Goal: Transaction & Acquisition: Book appointment/travel/reservation

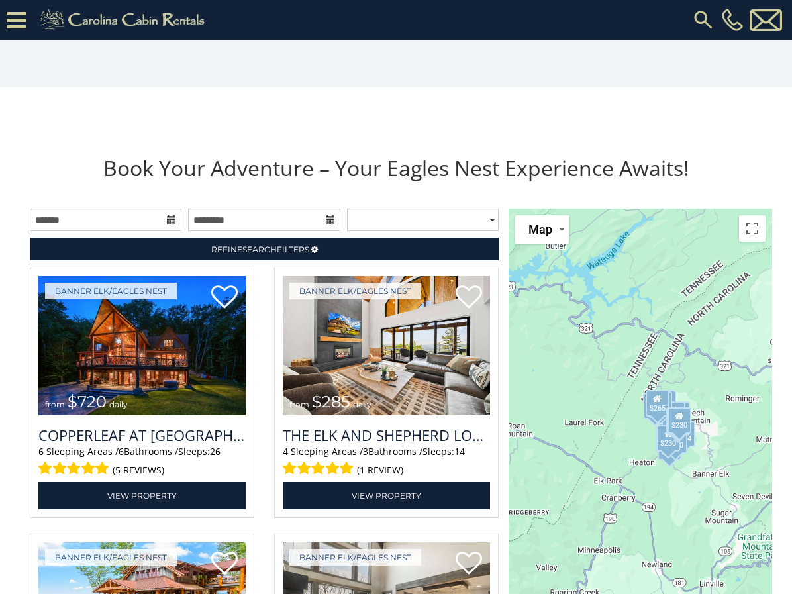
scroll to position [1143, 0]
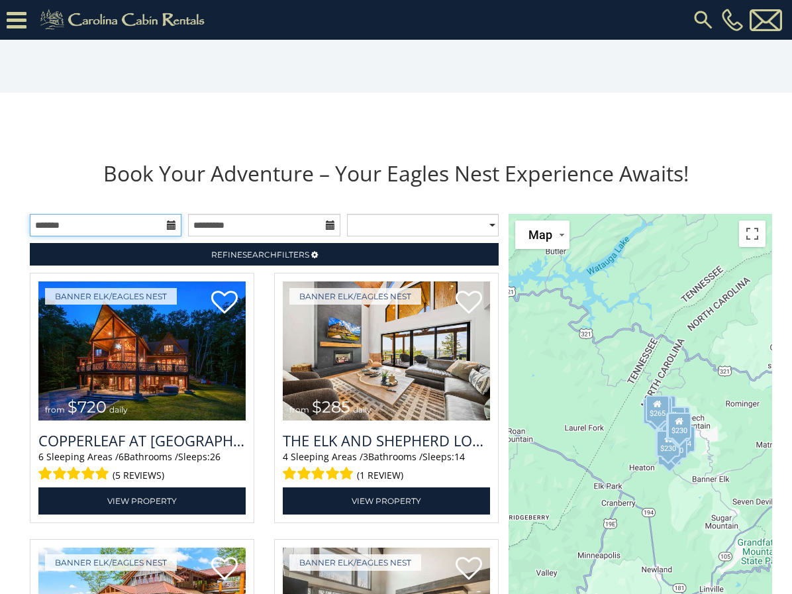
click at [165, 236] on input "text" at bounding box center [106, 225] width 152 height 23
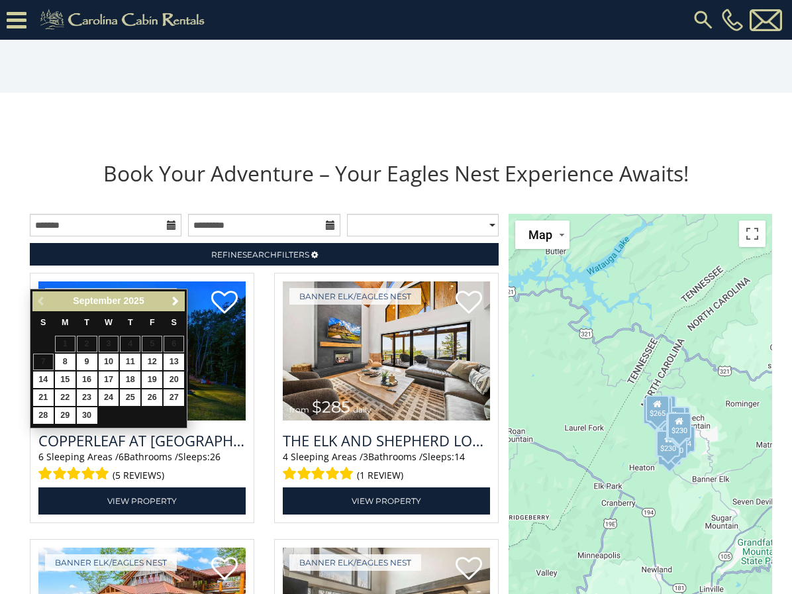
click at [175, 302] on span "Next" at bounding box center [175, 301] width 11 height 11
click at [176, 301] on span "Next" at bounding box center [175, 301] width 11 height 11
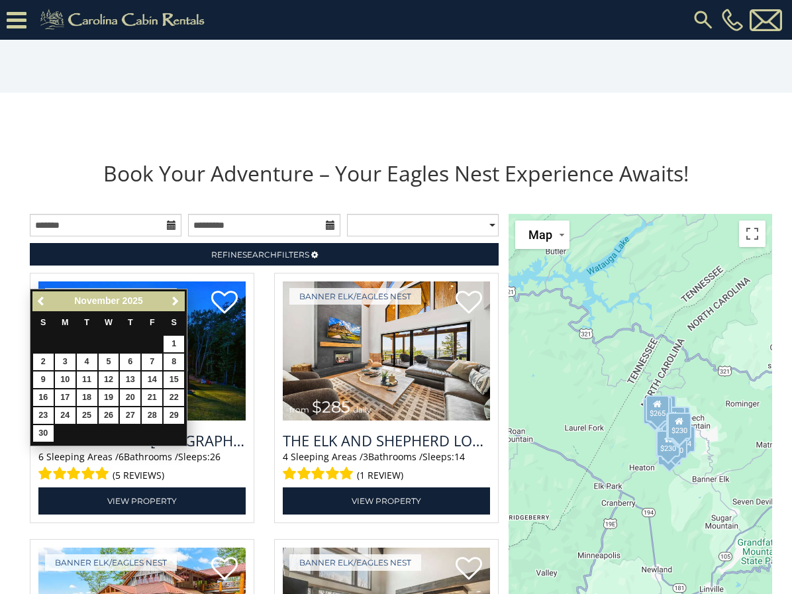
click at [108, 412] on link "26" at bounding box center [109, 415] width 21 height 17
type input "**********"
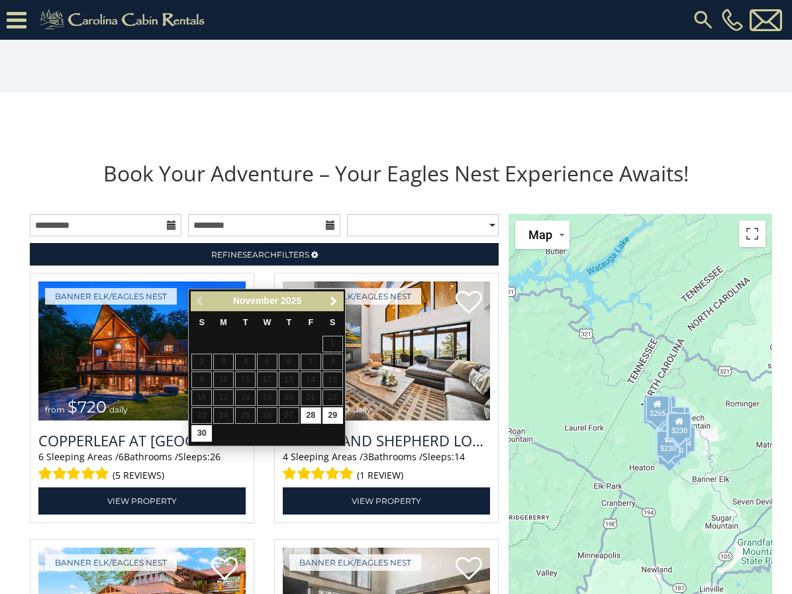
click at [202, 429] on link "30" at bounding box center [201, 433] width 21 height 17
type input "**********"
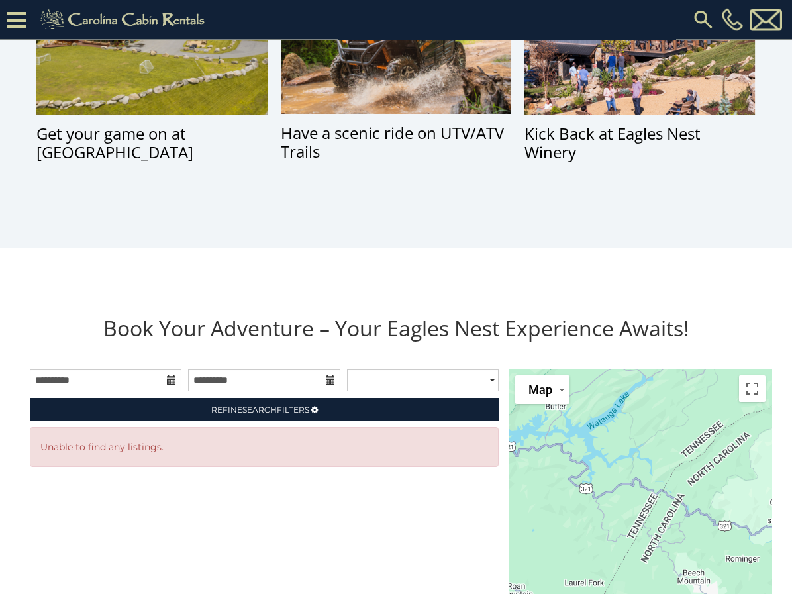
scroll to position [994, 0]
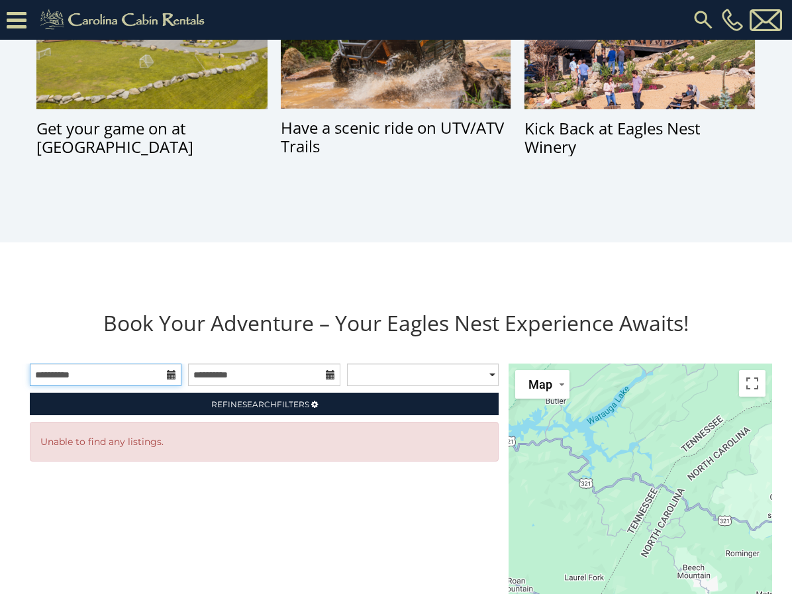
click at [166, 386] on input "**********" at bounding box center [106, 375] width 152 height 23
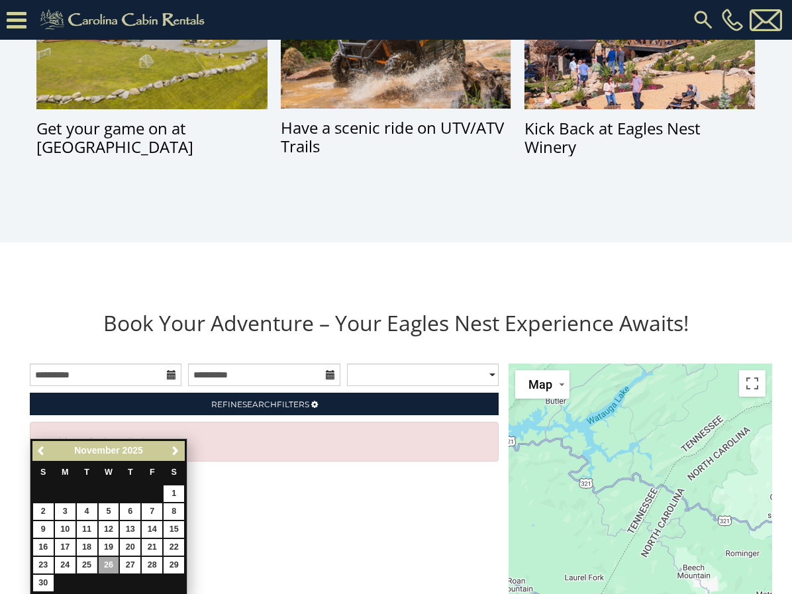
click at [89, 564] on link "25" at bounding box center [87, 565] width 21 height 17
type input "**********"
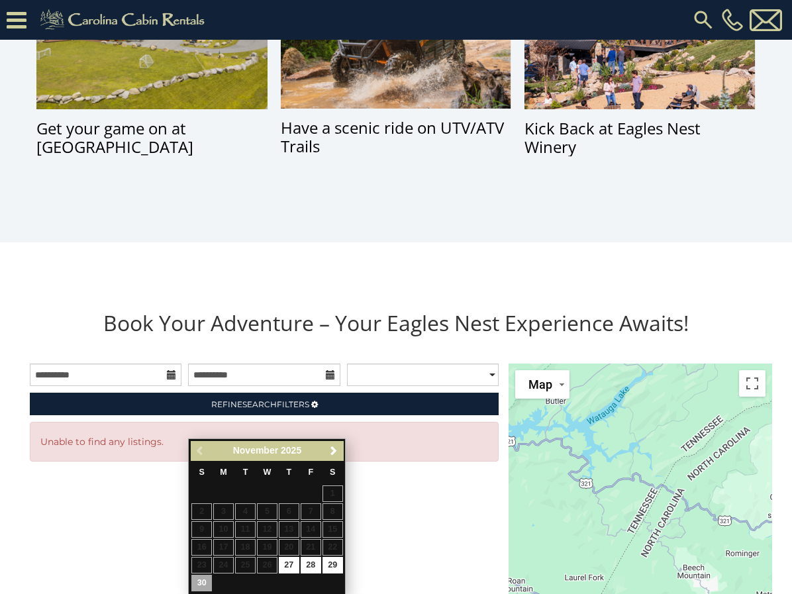
click at [205, 581] on link "30" at bounding box center [201, 583] width 21 height 17
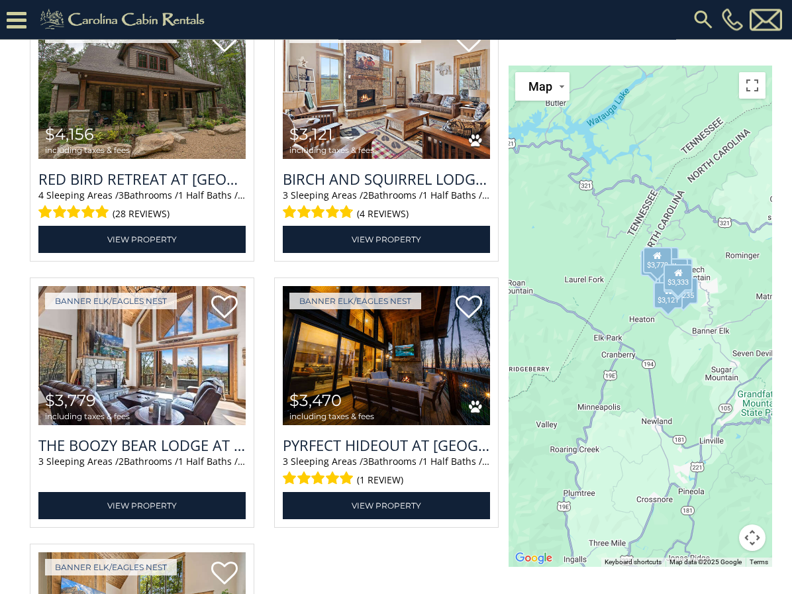
scroll to position [2204, 0]
click at [100, 403] on img at bounding box center [141, 355] width 207 height 139
click at [104, 406] on img at bounding box center [141, 355] width 207 height 139
click at [173, 519] on link "View Property" at bounding box center [141, 505] width 207 height 27
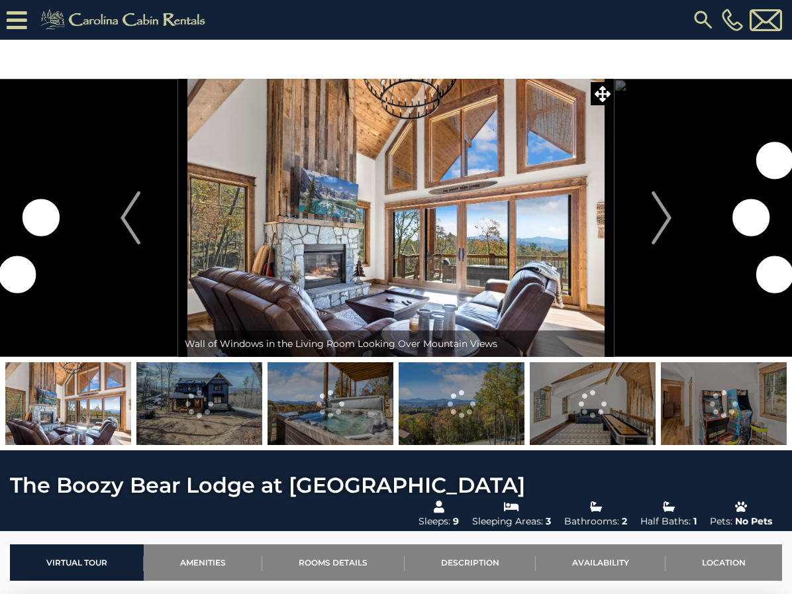
click at [658, 226] on img "Next" at bounding box center [662, 217] width 20 height 53
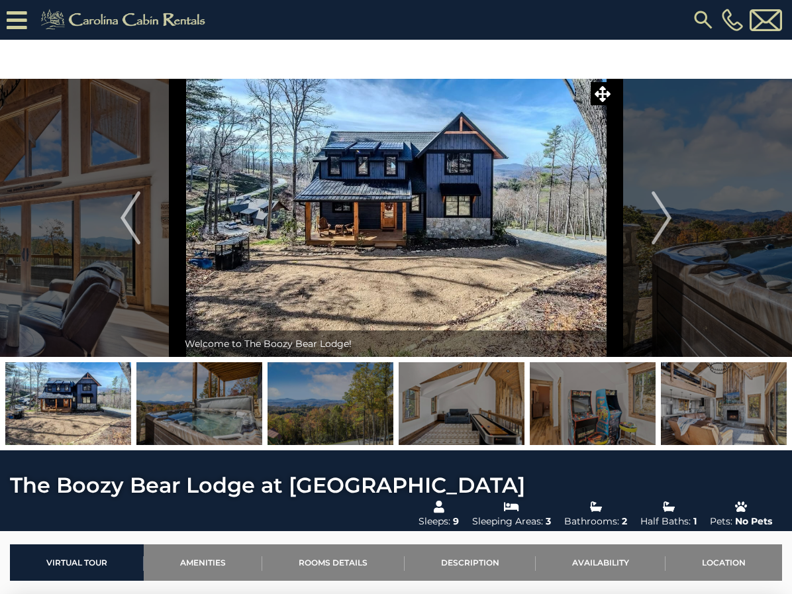
click at [679, 223] on button "Next" at bounding box center [661, 218] width 95 height 278
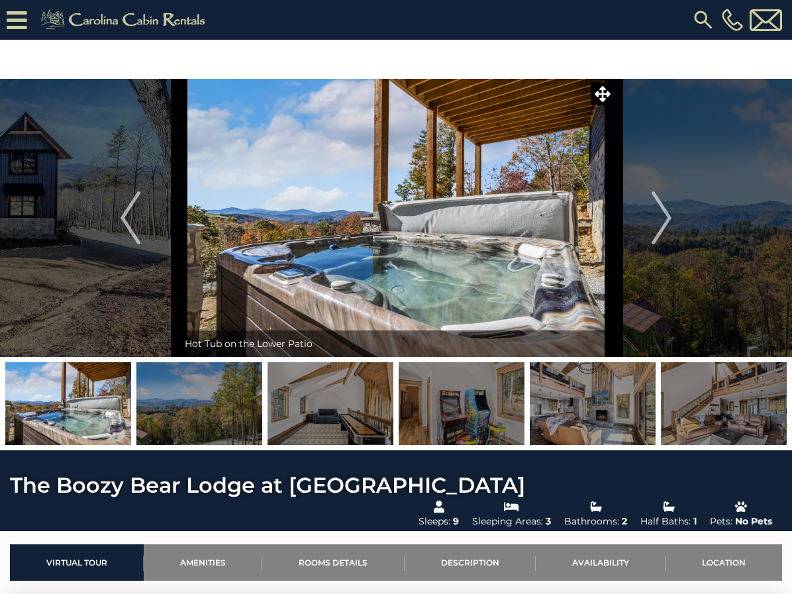
click at [664, 224] on img "Next" at bounding box center [662, 217] width 20 height 53
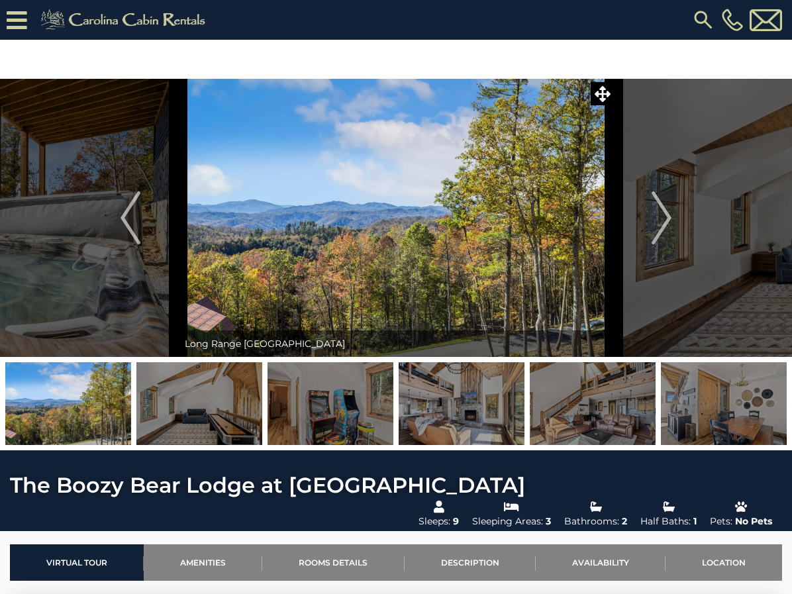
click at [667, 225] on img "Next" at bounding box center [662, 217] width 20 height 53
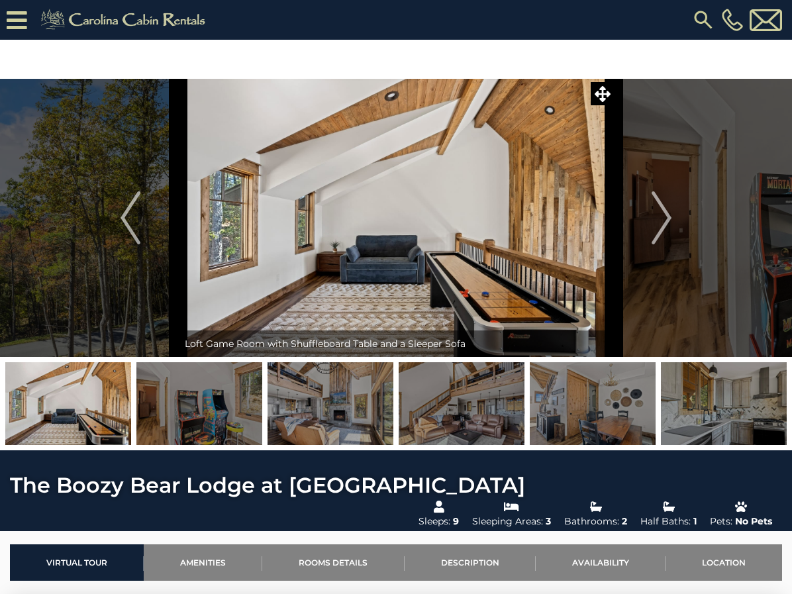
click at [665, 225] on img "Next" at bounding box center [662, 217] width 20 height 53
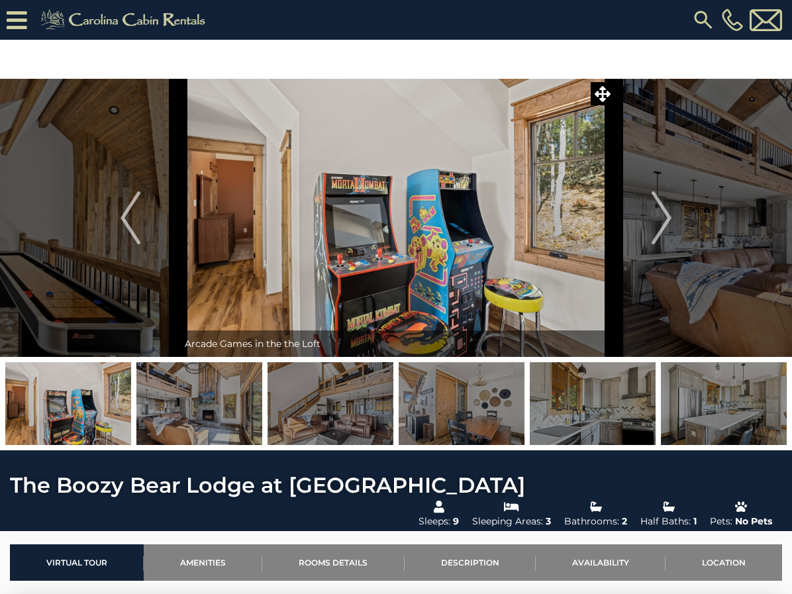
click at [659, 227] on img "Next" at bounding box center [662, 217] width 20 height 53
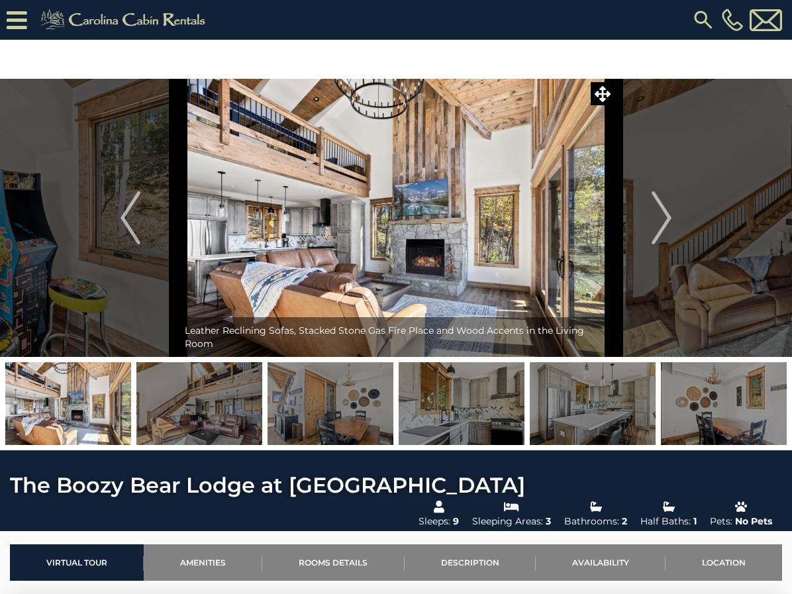
click at [655, 228] on img "Next" at bounding box center [662, 217] width 20 height 53
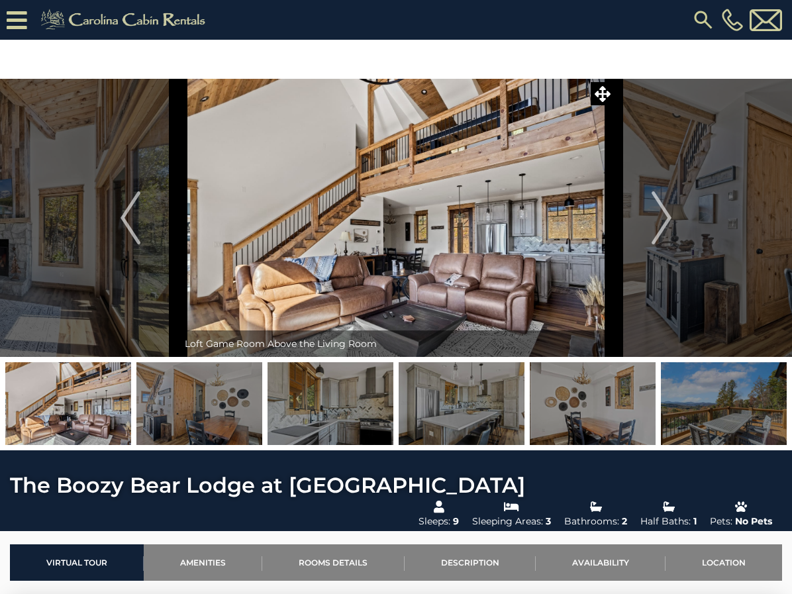
click at [659, 226] on img "Next" at bounding box center [662, 217] width 20 height 53
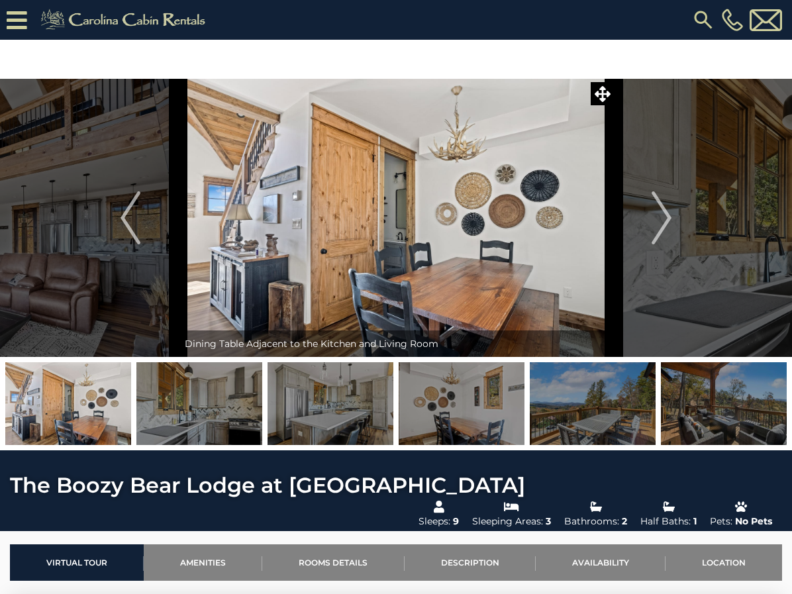
click at [655, 227] on img "Next" at bounding box center [662, 217] width 20 height 53
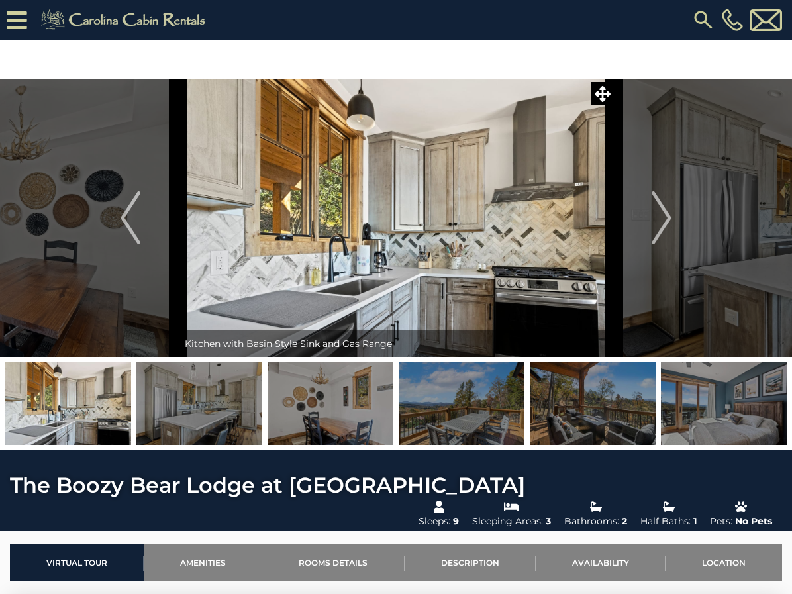
click at [658, 227] on img "Next" at bounding box center [662, 217] width 20 height 53
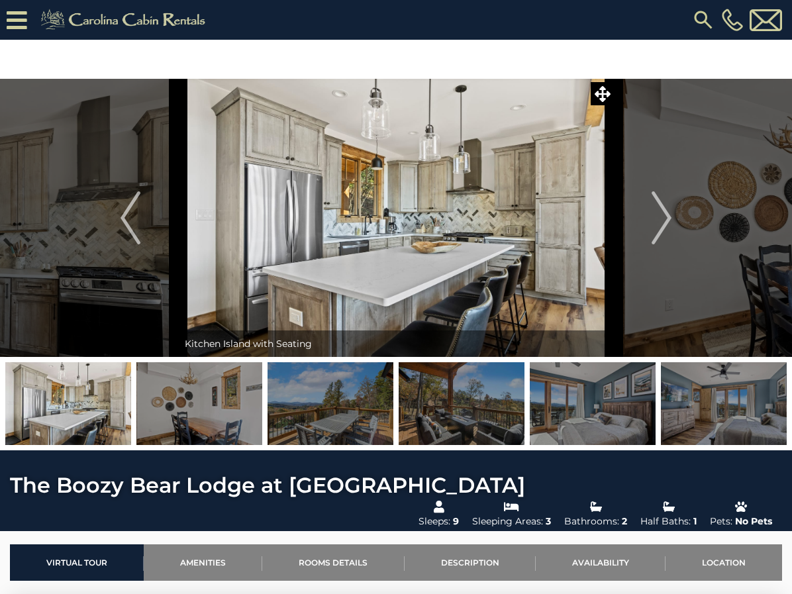
click at [651, 231] on button "Next" at bounding box center [661, 218] width 95 height 278
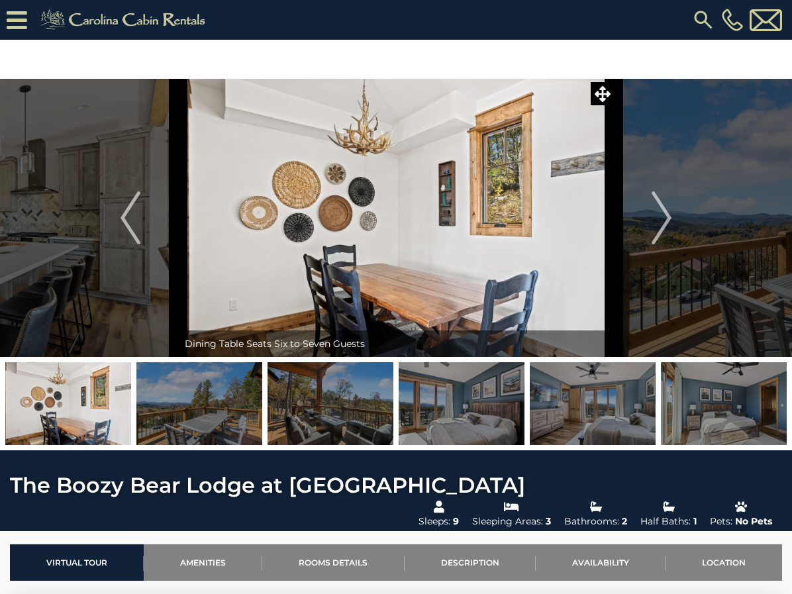
click at [654, 231] on img "Next" at bounding box center [662, 217] width 20 height 53
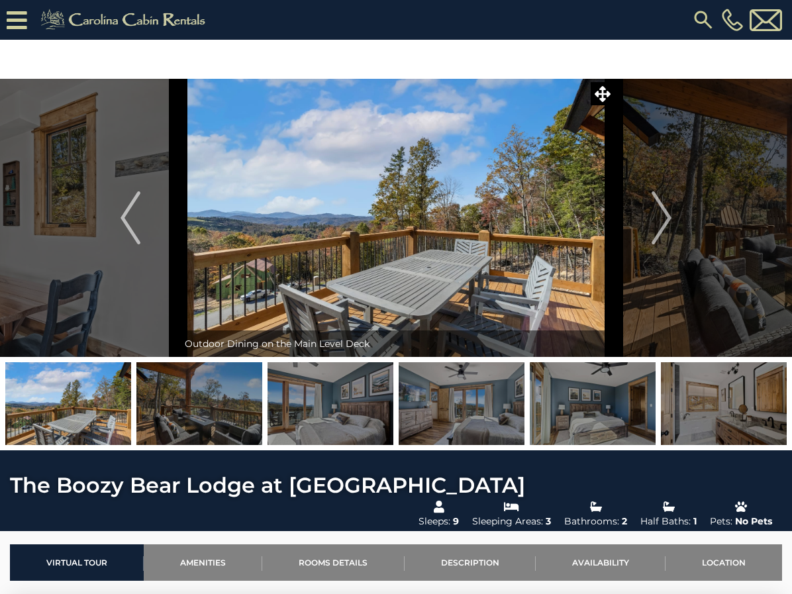
click at [654, 231] on img "Next" at bounding box center [662, 217] width 20 height 53
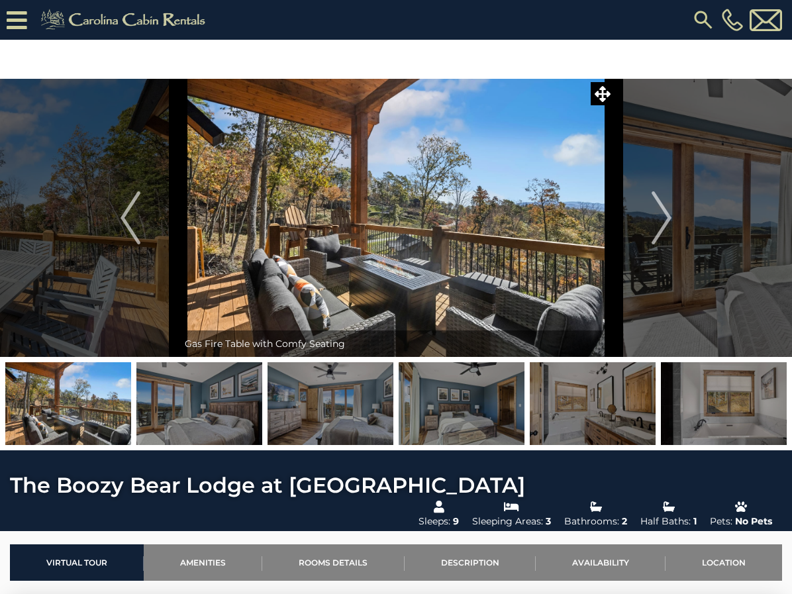
click at [652, 233] on img "Next" at bounding box center [662, 217] width 20 height 53
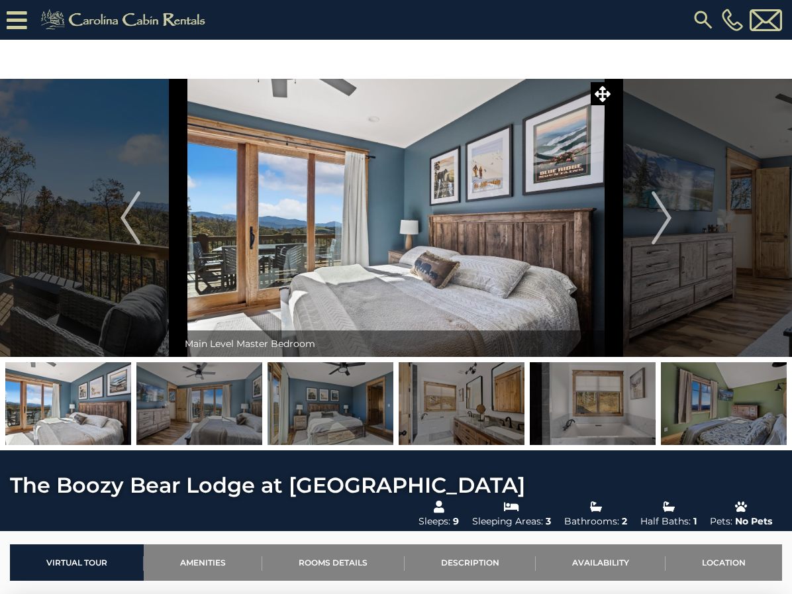
click at [662, 225] on img "Next" at bounding box center [662, 217] width 20 height 53
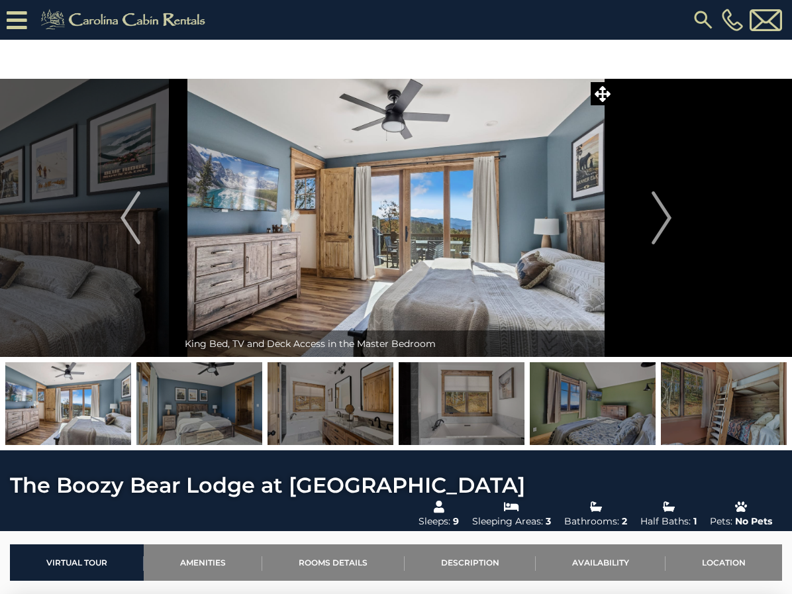
click at [662, 227] on img "Next" at bounding box center [662, 217] width 20 height 53
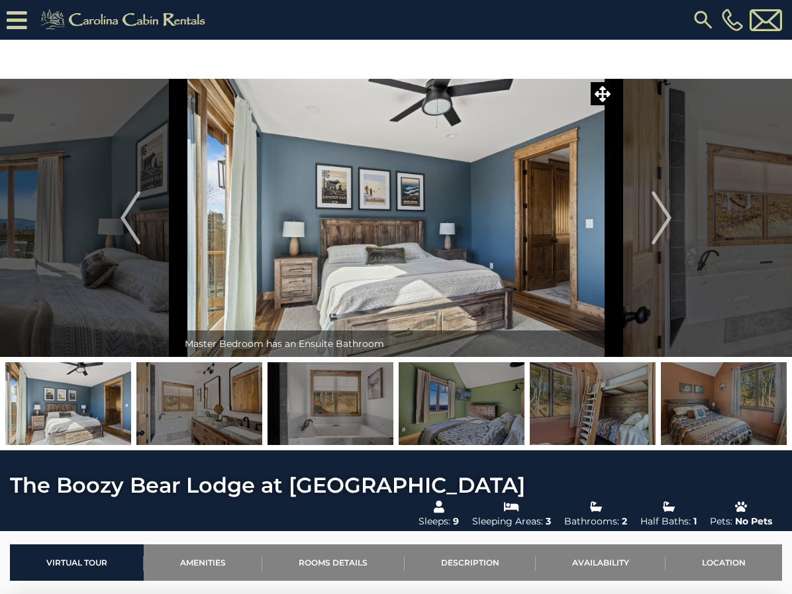
click at [660, 228] on img "Next" at bounding box center [662, 217] width 20 height 53
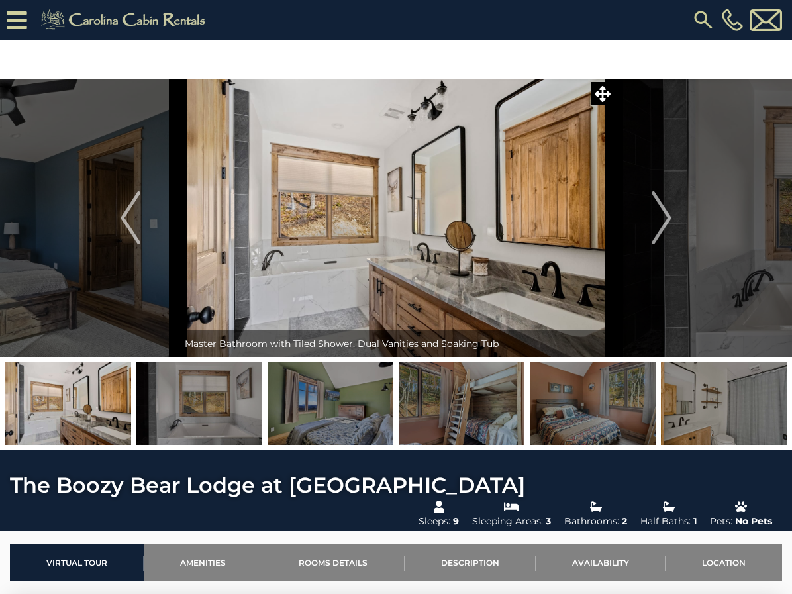
click at [672, 229] on img "Next" at bounding box center [662, 217] width 20 height 53
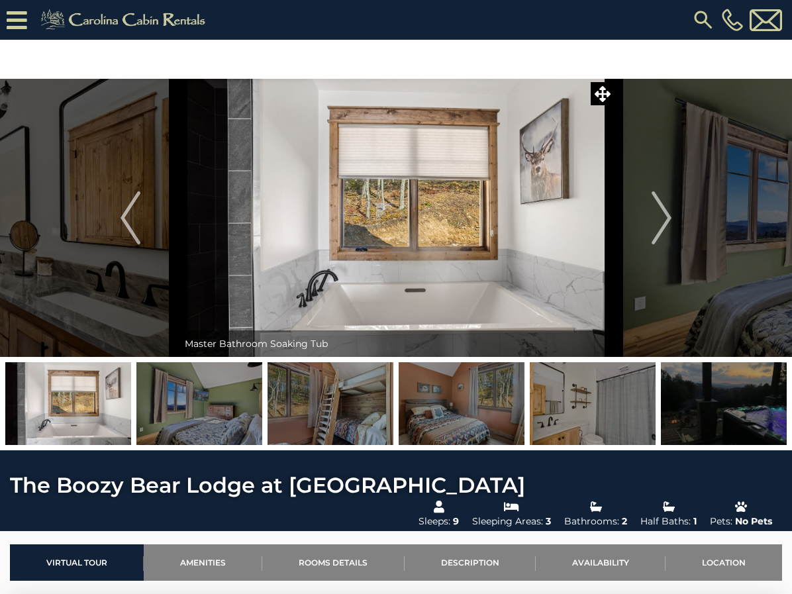
click at [666, 231] on img "Next" at bounding box center [662, 217] width 20 height 53
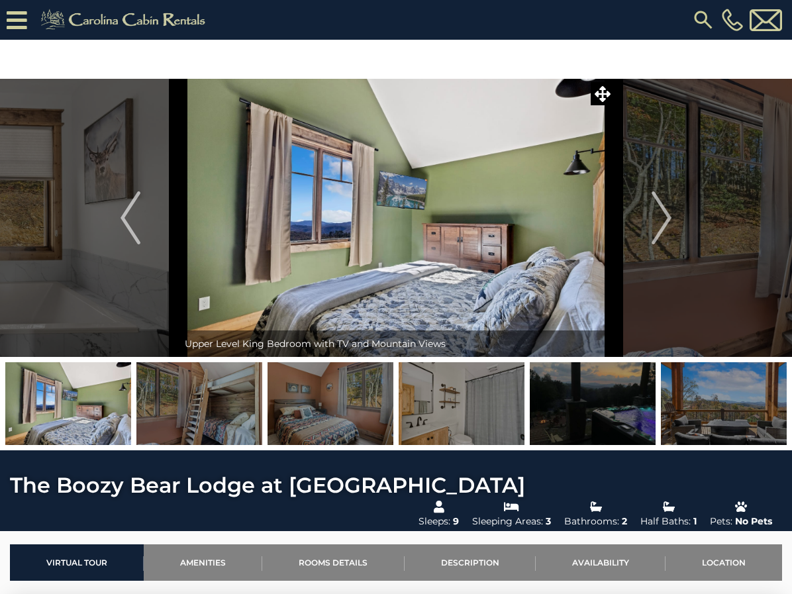
click at [656, 233] on img "Next" at bounding box center [662, 217] width 20 height 53
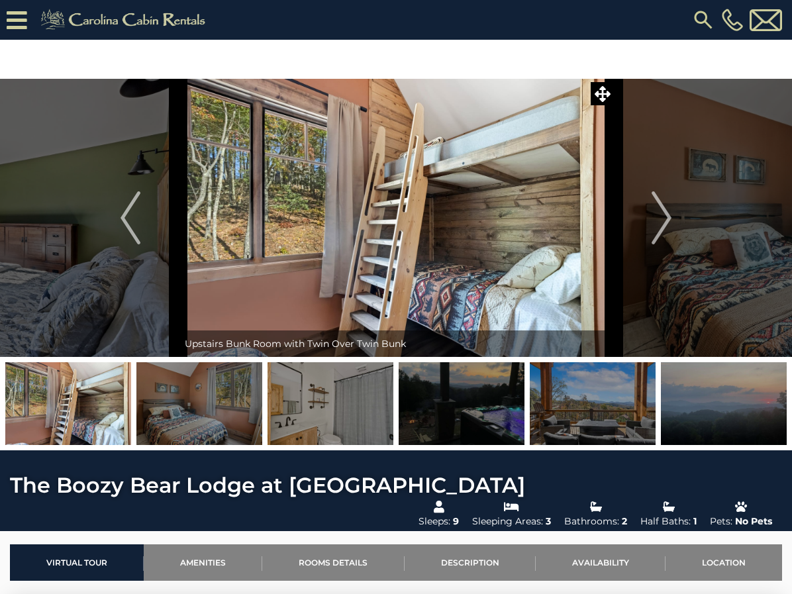
click at [660, 220] on img "Next" at bounding box center [662, 217] width 20 height 53
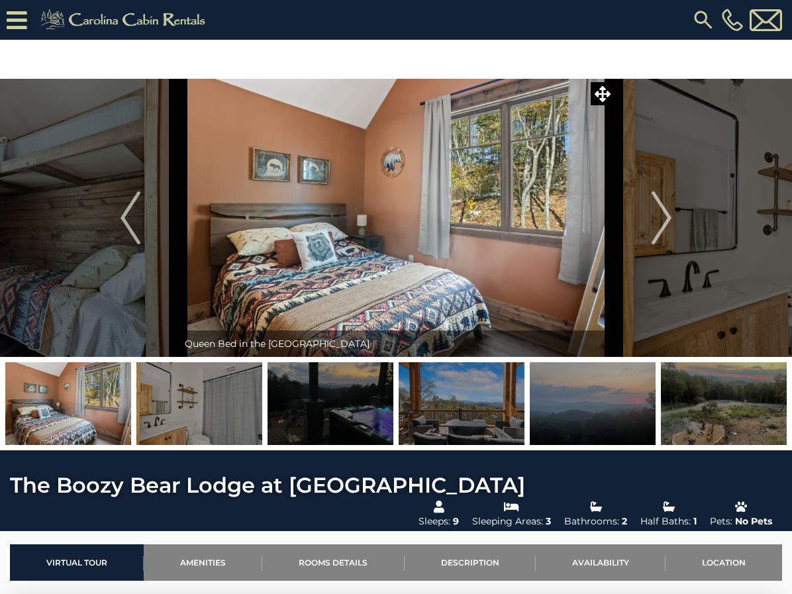
click at [658, 224] on img "Next" at bounding box center [662, 217] width 20 height 53
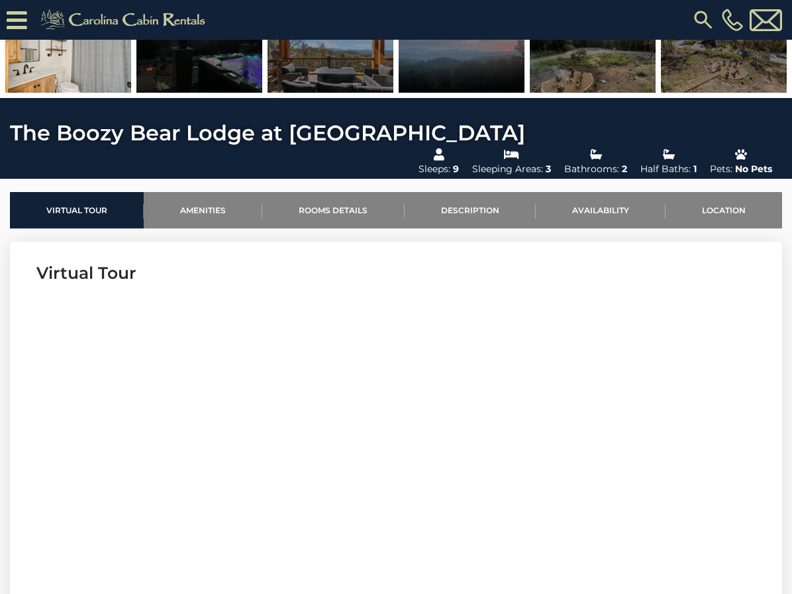
scroll to position [310, 0]
